Goal: Task Accomplishment & Management: Complete application form

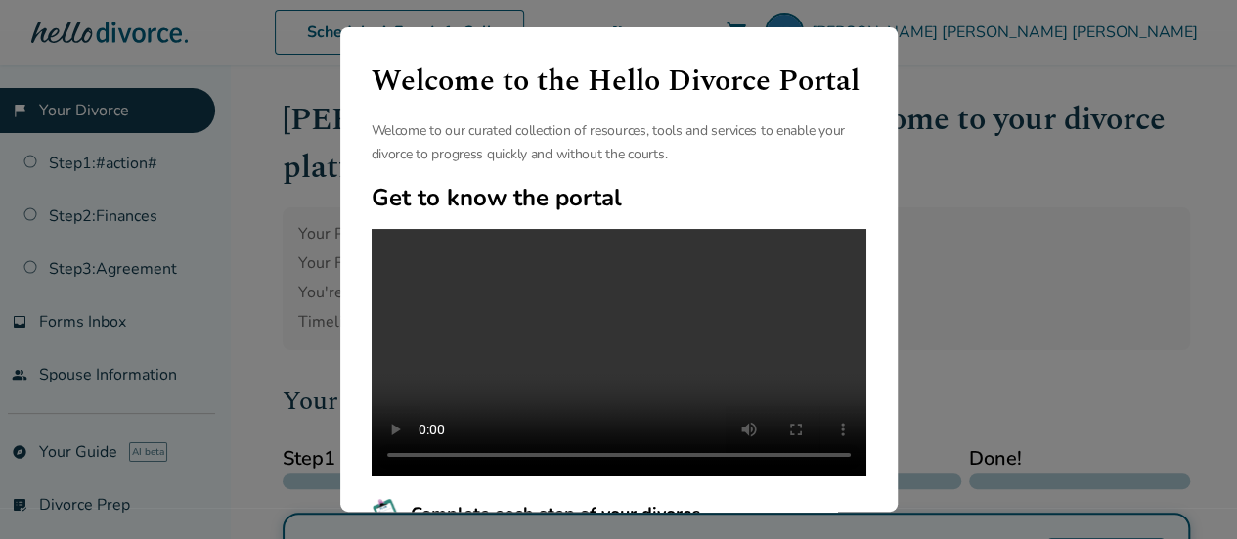
click at [834, 104] on h1 "Welcome to the Hello Divorce Portal" at bounding box center [619, 81] width 495 height 45
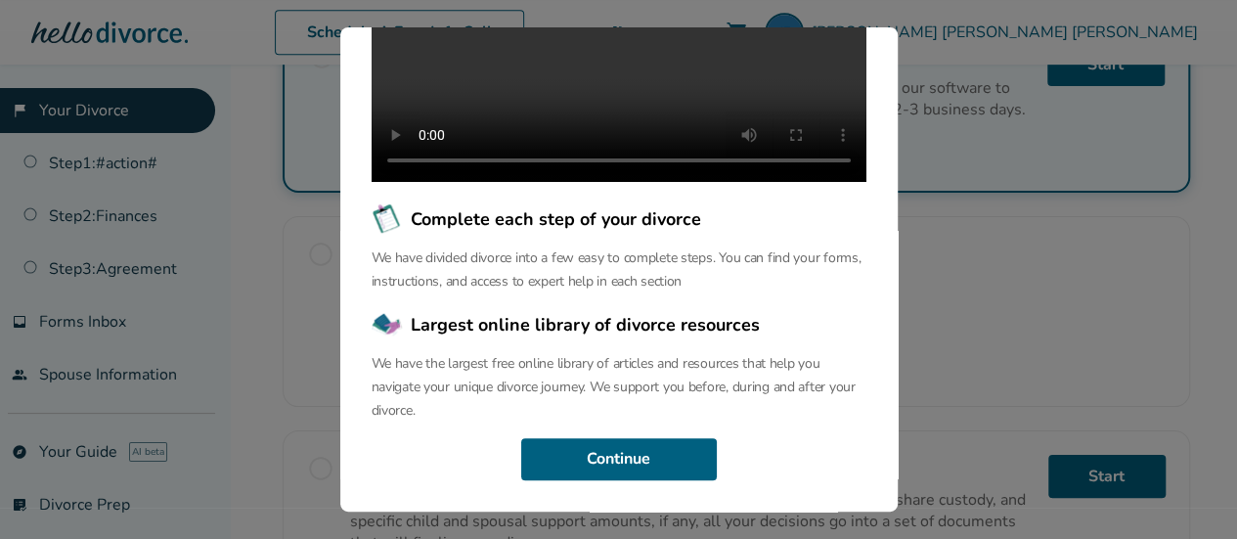
scroll to position [693, 0]
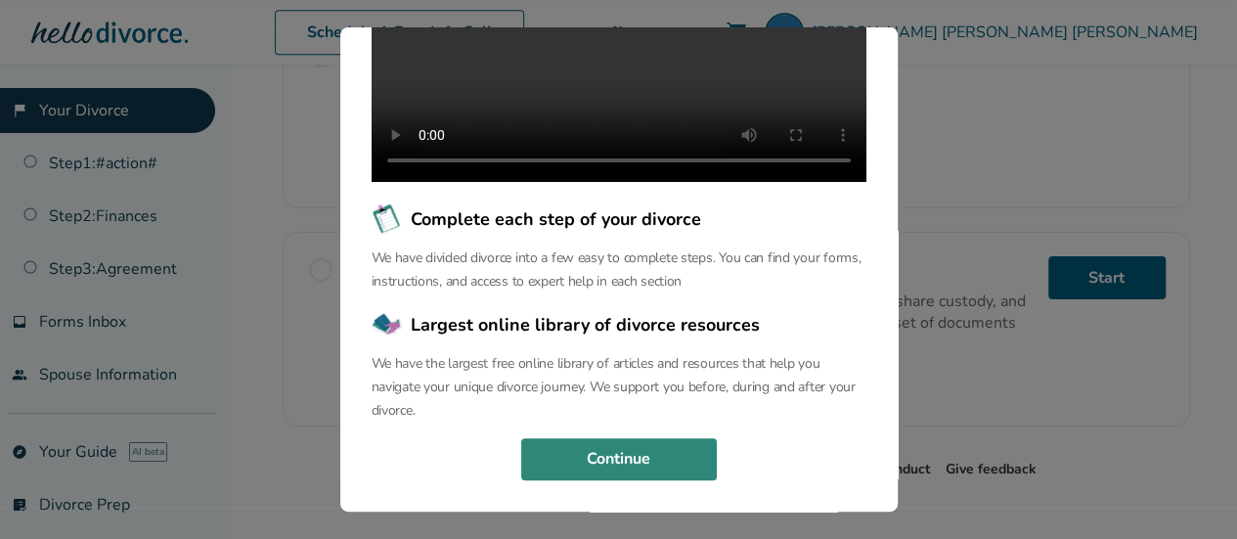
click at [645, 439] on button "Continue" at bounding box center [619, 459] width 196 height 43
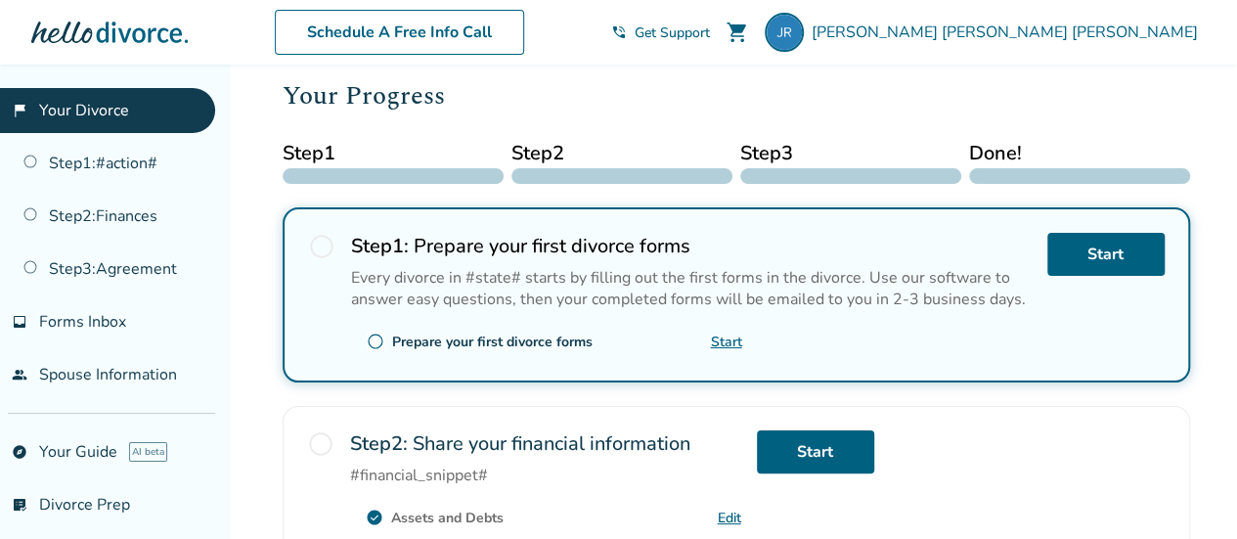
scroll to position [288, 0]
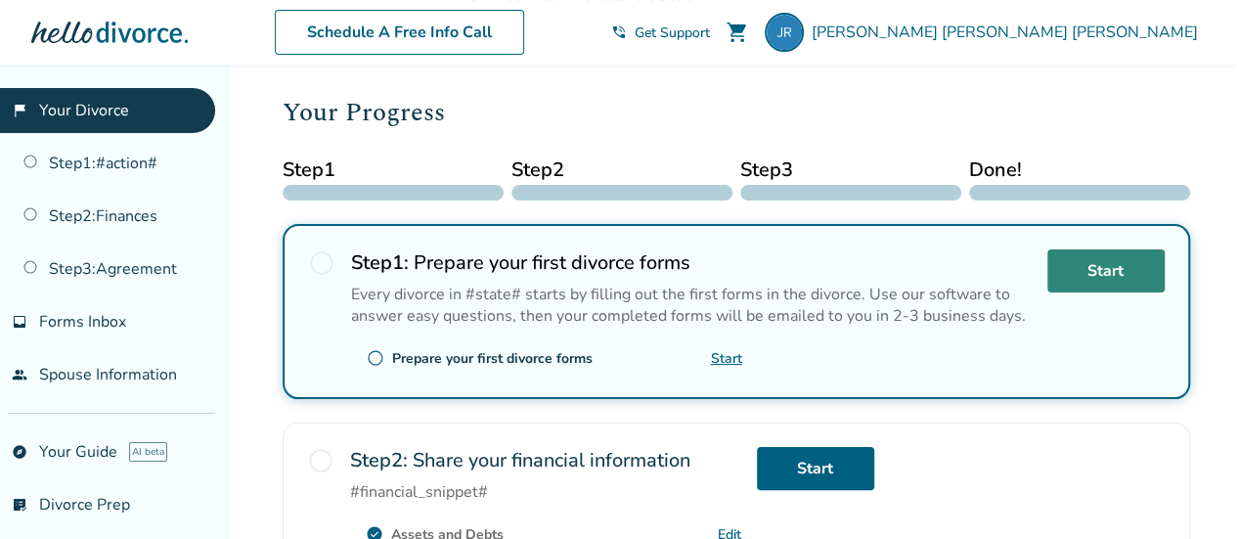
click at [1072, 249] on link "Start" at bounding box center [1105, 270] width 117 height 43
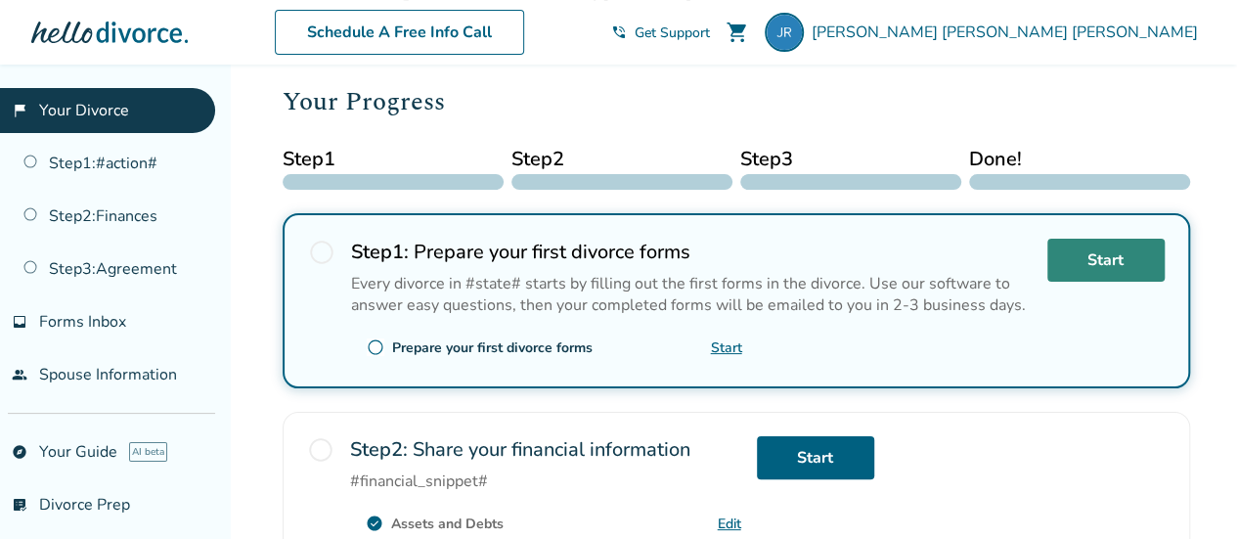
scroll to position [327, 0]
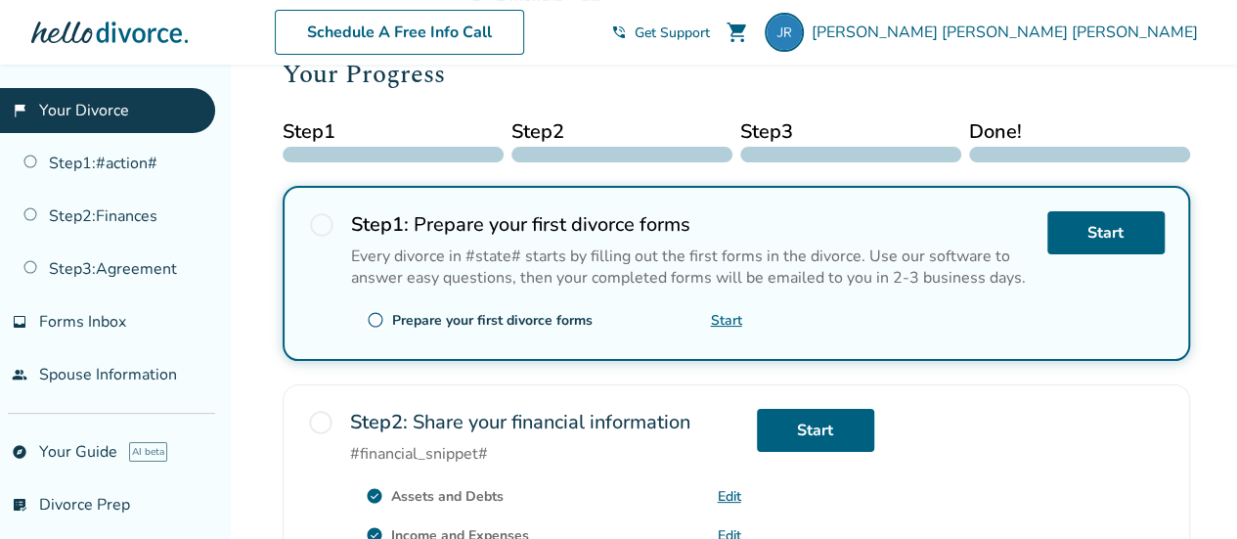
click at [728, 311] on link "Start" at bounding box center [726, 320] width 31 height 19
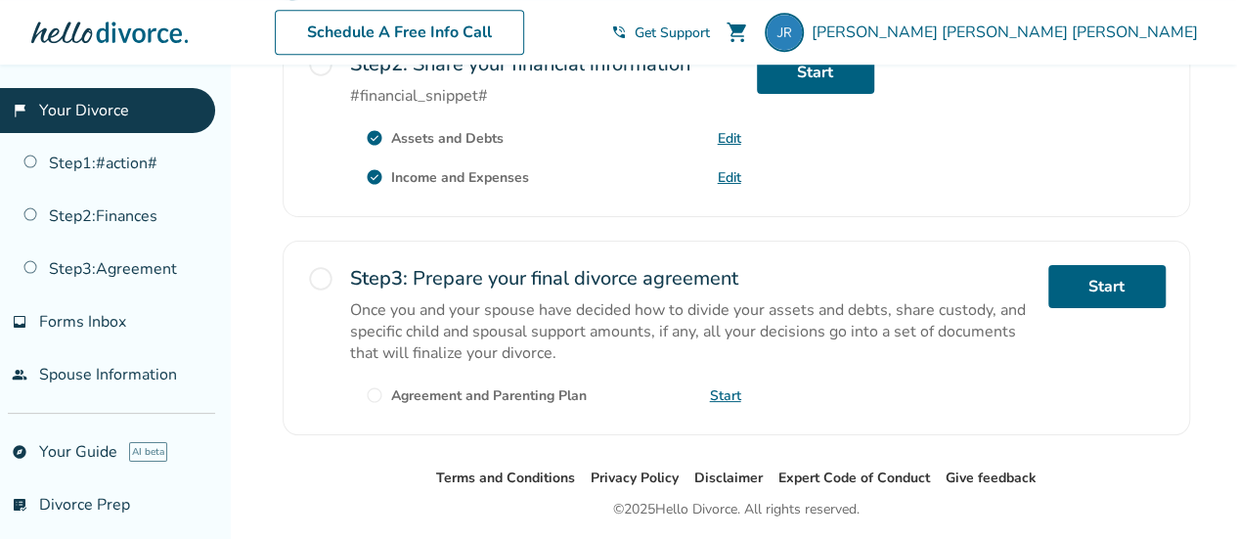
scroll to position [693, 0]
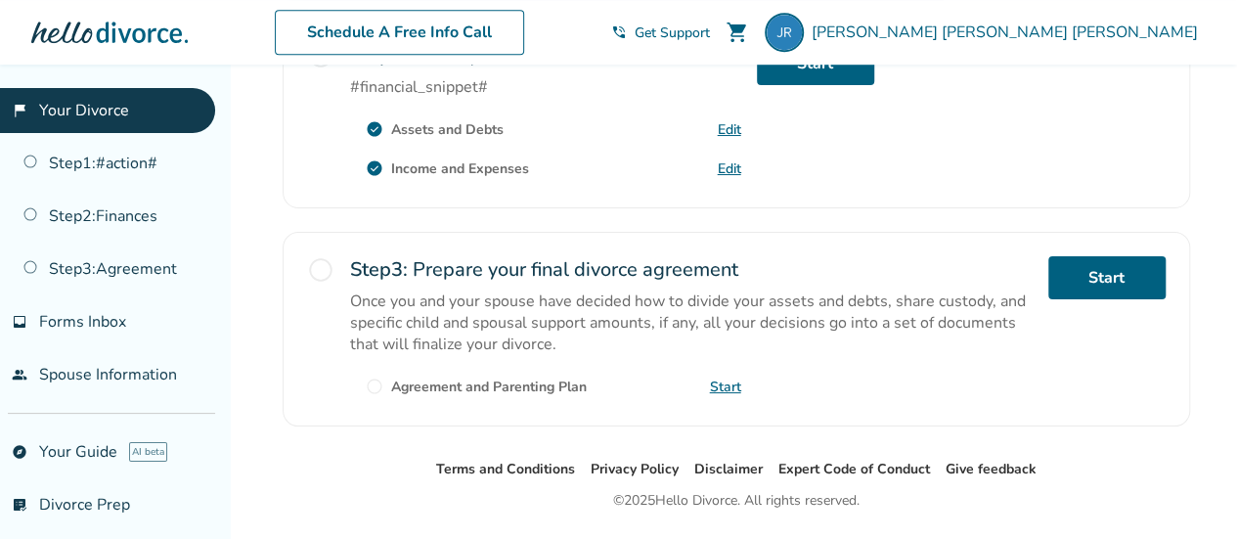
click at [717, 377] on link "Start" at bounding box center [725, 386] width 31 height 19
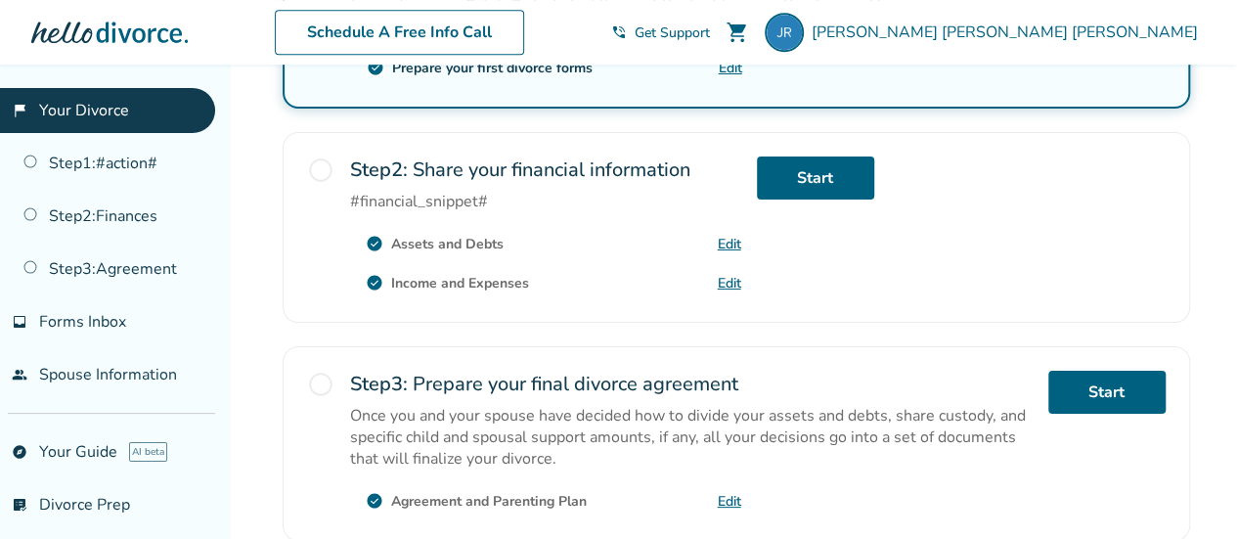
scroll to position [578, 0]
click at [1186, 271] on div "Your Progress Step 1 Step 2 Step 3 Done! radio_button_unchecked Step 1 : Prepar…" at bounding box center [736, 172] width 907 height 738
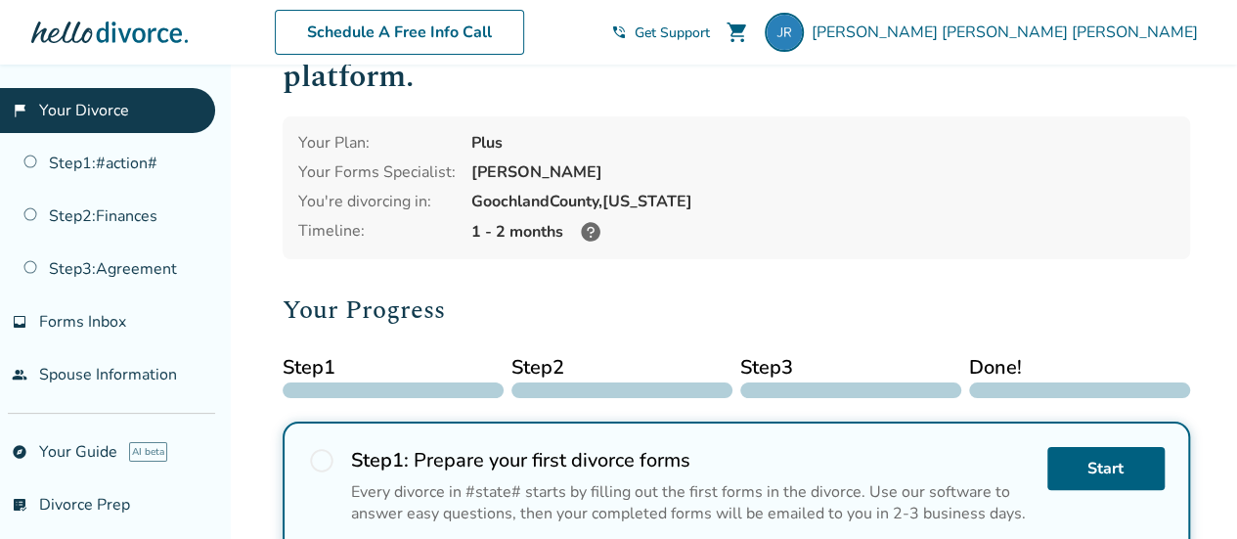
click at [747, 290] on h2 "Your Progress" at bounding box center [736, 309] width 907 height 39
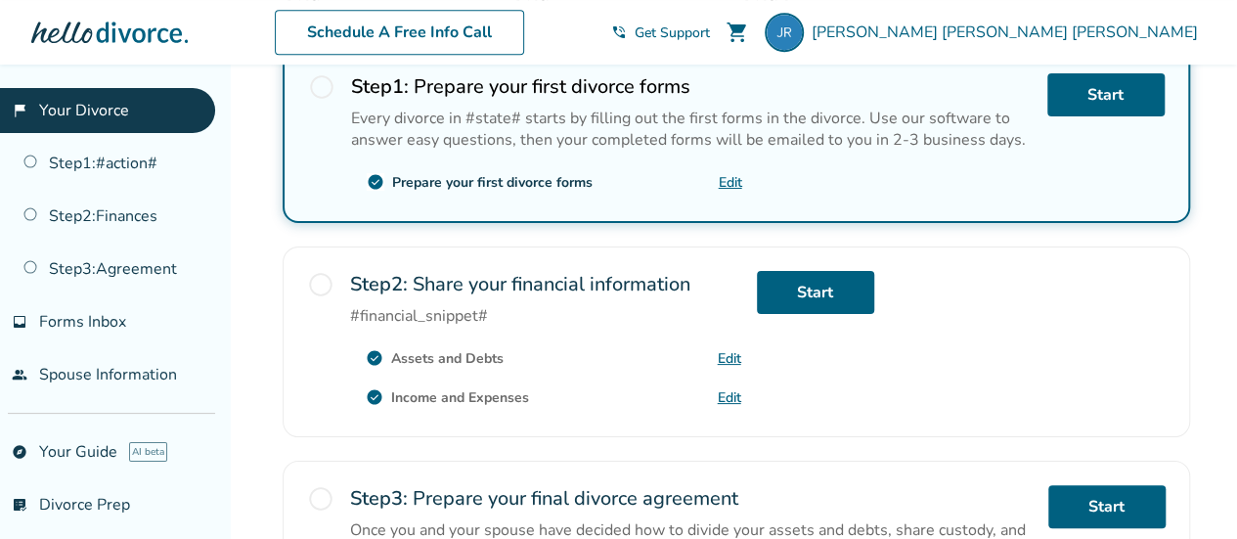
scroll to position [462, 0]
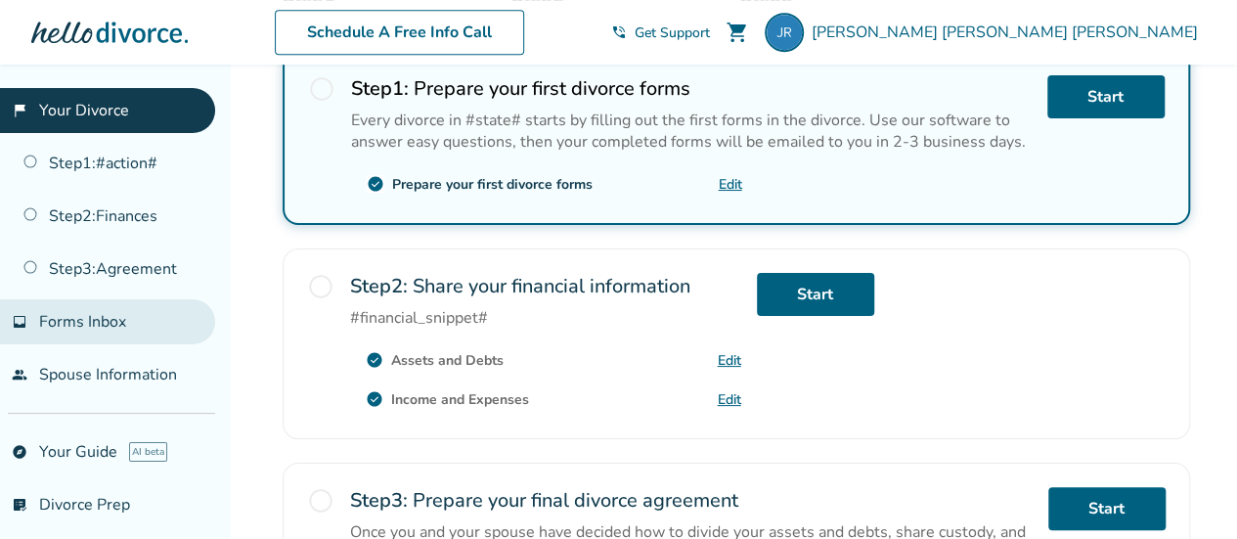
click at [115, 320] on span "Forms Inbox" at bounding box center [82, 322] width 87 height 22
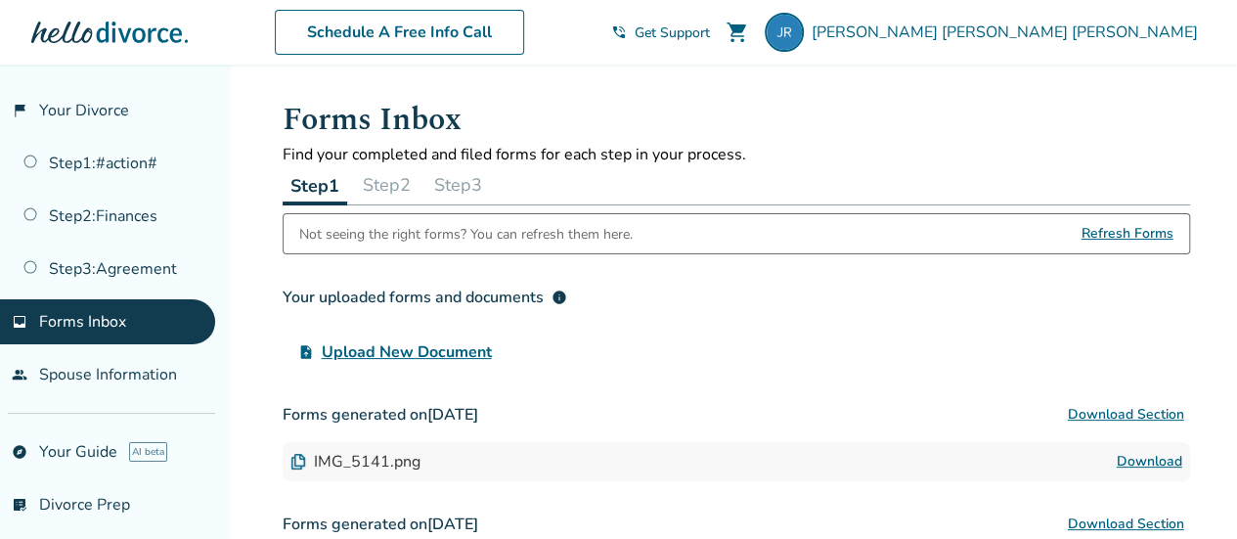
scroll to position [1, 0]
click at [395, 179] on button "Step 2" at bounding box center [387, 183] width 64 height 39
click at [490, 186] on button "Step 3" at bounding box center [458, 183] width 64 height 39
